Goal: Task Accomplishment & Management: Complete application form

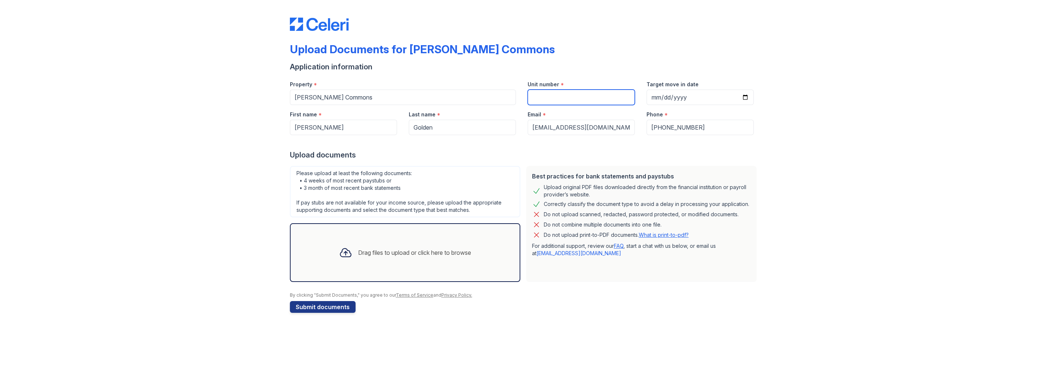
click at [559, 97] on input "Unit number" at bounding box center [581, 97] width 107 height 15
type input "604"
click at [740, 95] on input "Target move in date" at bounding box center [700, 97] width 107 height 15
click at [745, 96] on input "Target move in date" at bounding box center [700, 97] width 107 height 15
type input "[DATE]"
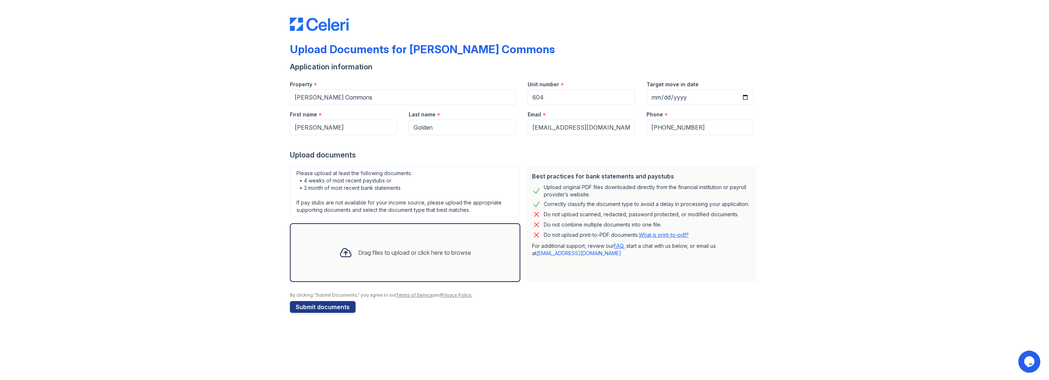
click at [370, 253] on div "Drag files to upload or click here to browse" at bounding box center [414, 252] width 113 height 9
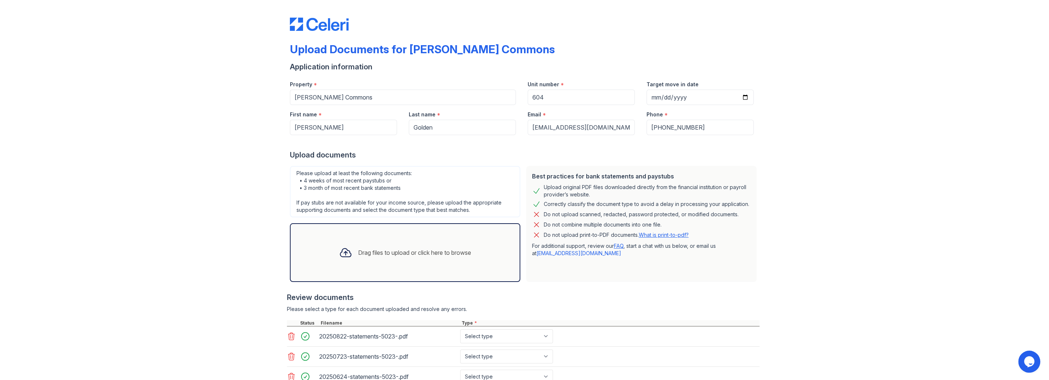
scroll to position [77, 0]
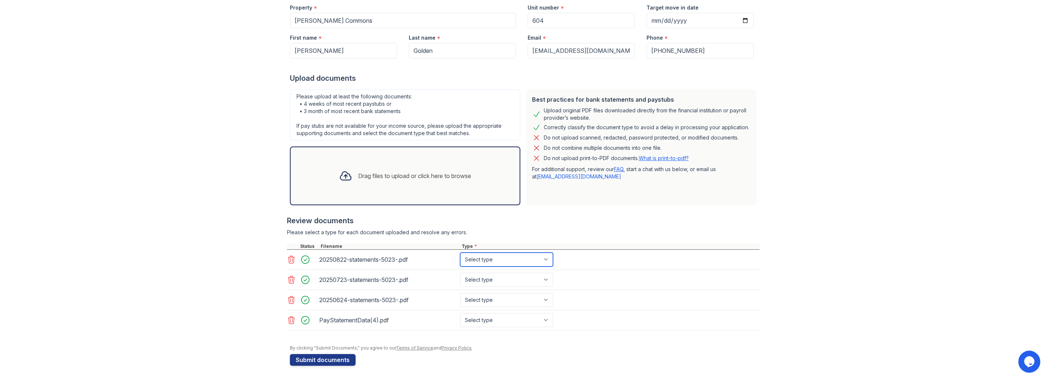
click at [460, 252] on select "Select type Paystub Bank Statement Offer Letter Tax Documents Benefit Award Let…" at bounding box center [506, 259] width 93 height 14
select select "bank_statement"
click option "Bank Statement" at bounding box center [0, 0] width 0 height 0
click at [460, 273] on select "Select type Paystub Bank Statement Offer Letter Tax Documents Benefit Award Let…" at bounding box center [506, 280] width 93 height 14
select select "bank_statement"
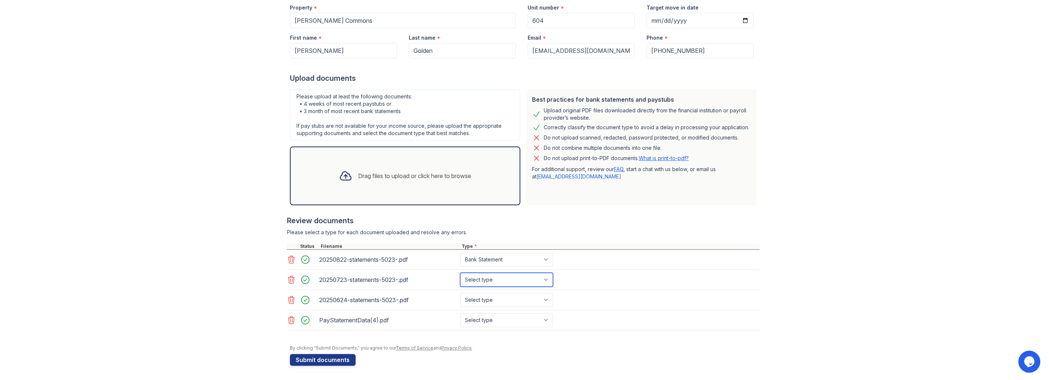
click option "Bank Statement" at bounding box center [0, 0] width 0 height 0
click at [460, 293] on select "Select type Paystub Bank Statement Offer Letter Tax Documents Benefit Award Let…" at bounding box center [506, 300] width 93 height 14
select select "bank_statement"
click option "Bank Statement" at bounding box center [0, 0] width 0 height 0
click at [460, 313] on select "Select type Paystub Bank Statement Offer Letter Tax Documents Benefit Award Let…" at bounding box center [506, 320] width 93 height 14
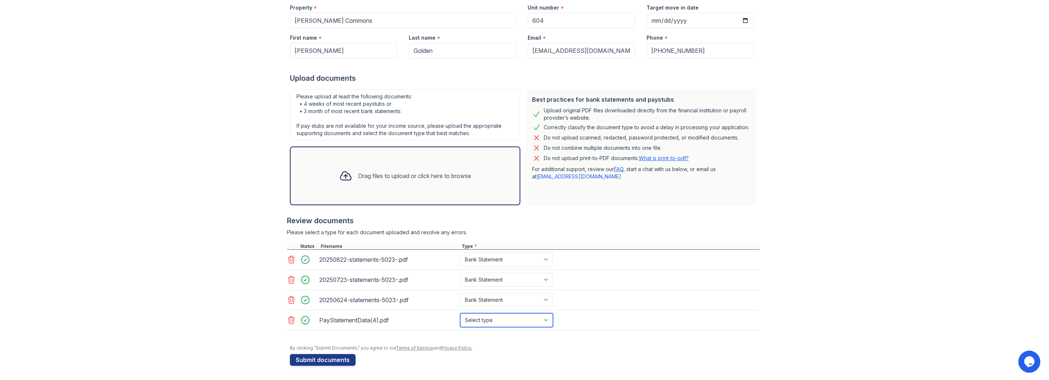
select select "paystub"
click option "Paystub" at bounding box center [0, 0] width 0 height 0
click at [309, 358] on button "Submit documents" at bounding box center [323, 360] width 66 height 12
